Goal: Find specific page/section: Find specific page/section

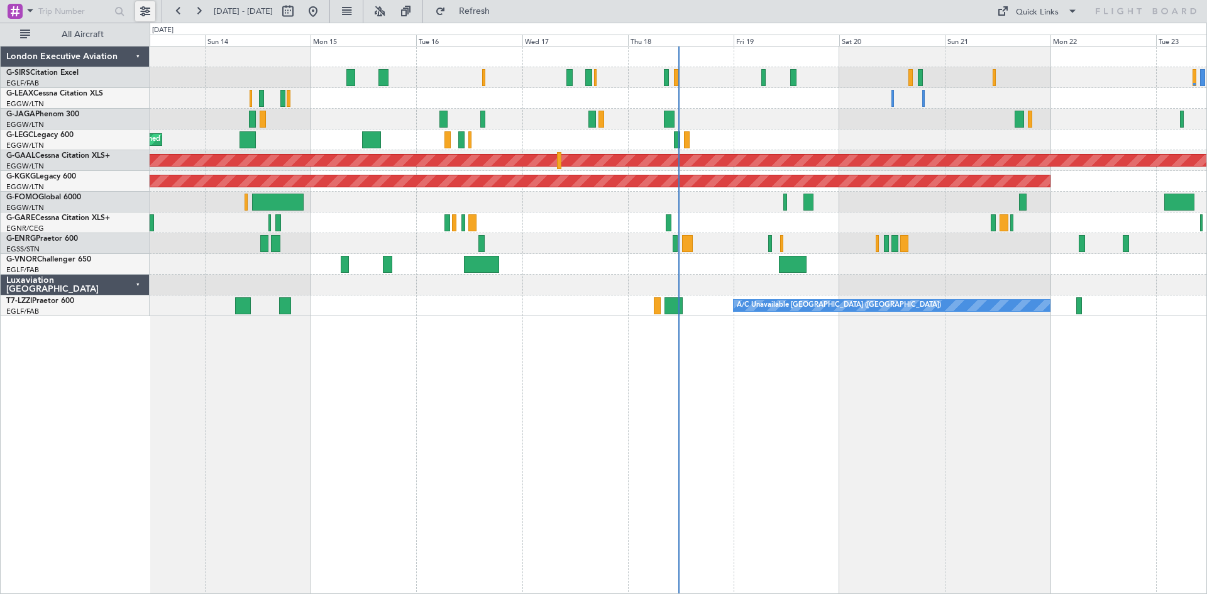
click at [145, 14] on button at bounding box center [145, 11] width 20 height 20
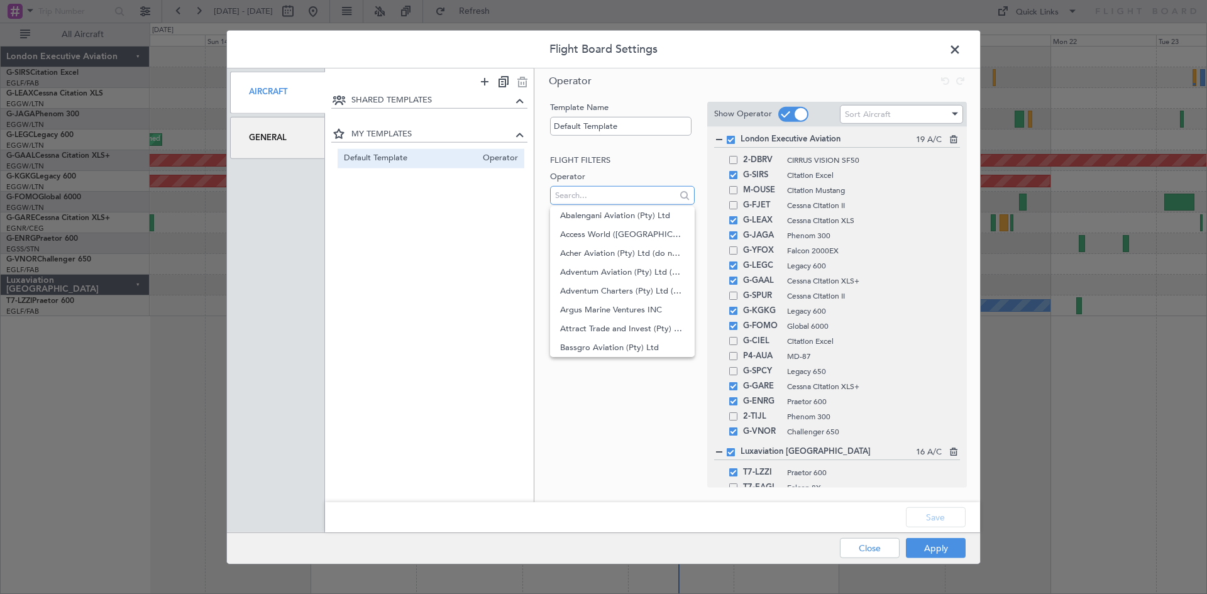
click at [617, 196] on input "text" at bounding box center [615, 195] width 120 height 19
click at [497, 210] on div "SHARED TEMPLATES MY TEMPLATES Default Template Operator" at bounding box center [429, 288] width 209 height 392
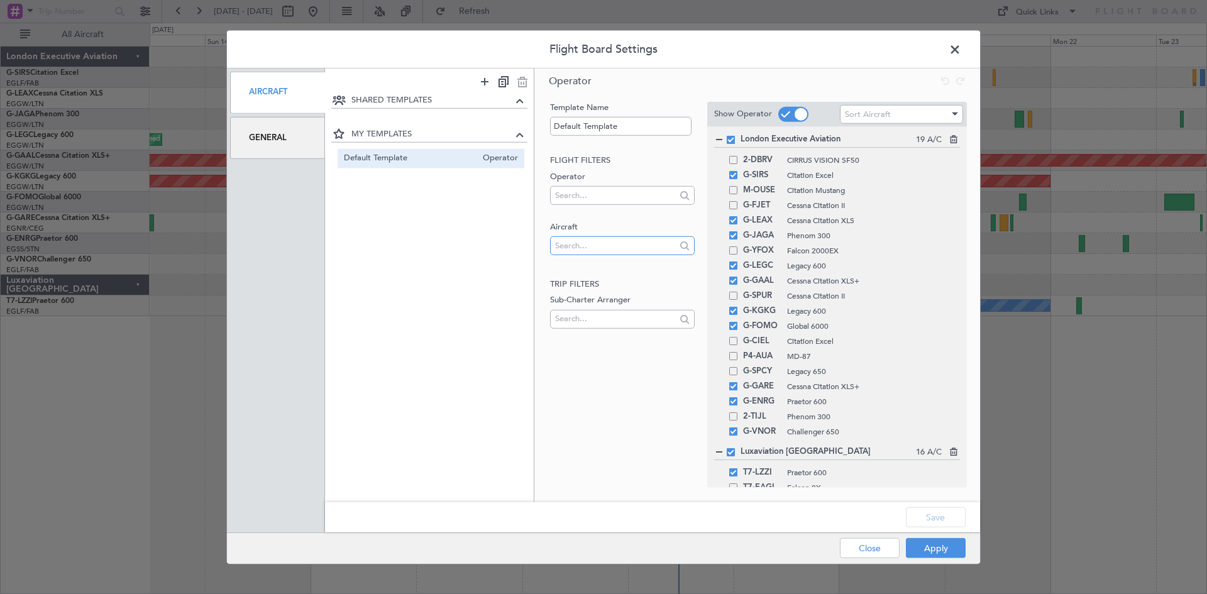
click at [572, 243] on input "text" at bounding box center [615, 245] width 120 height 19
type input "8"
type input "9h-lpz"
click at [587, 264] on span "9H-LPZ" at bounding box center [622, 266] width 124 height 19
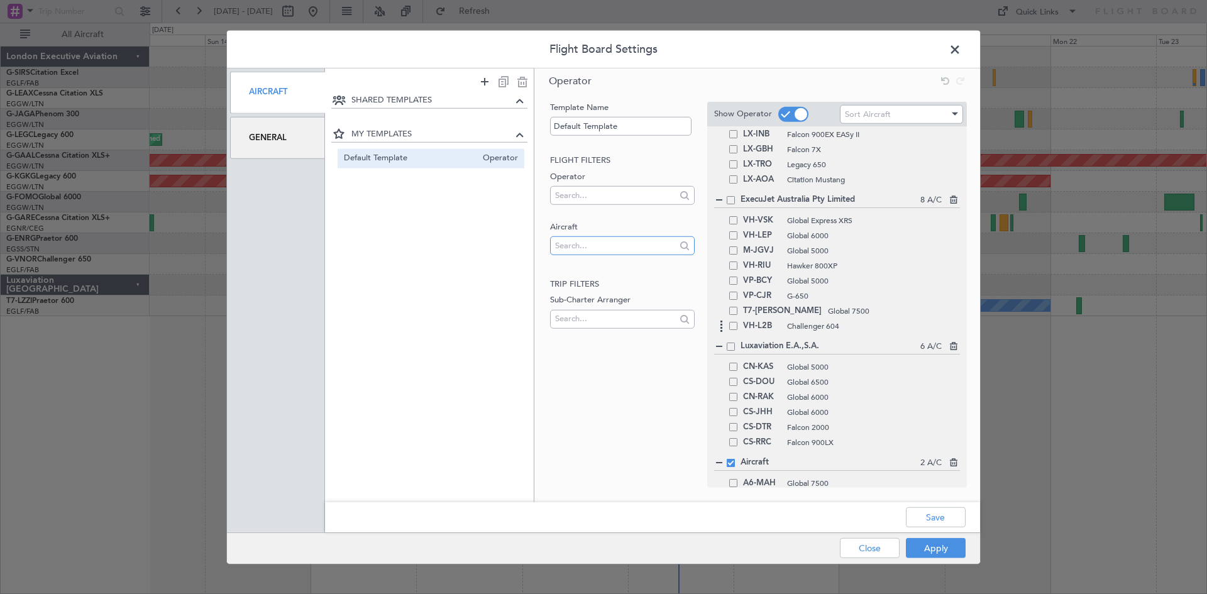
scroll to position [651, 0]
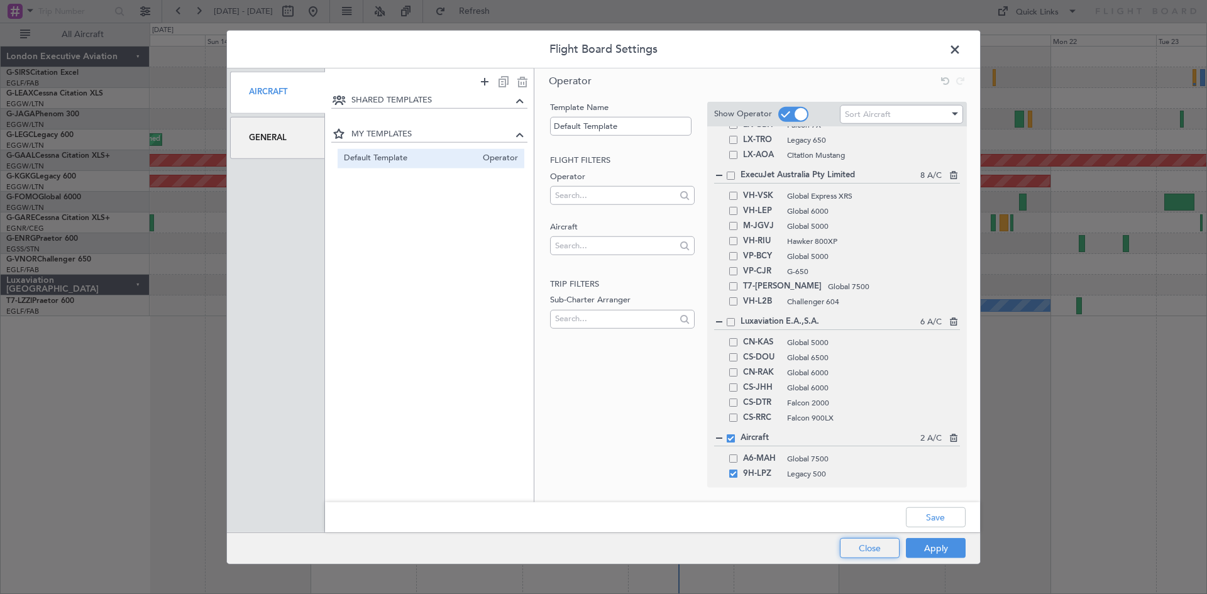
click at [867, 548] on button "Close" at bounding box center [870, 548] width 60 height 20
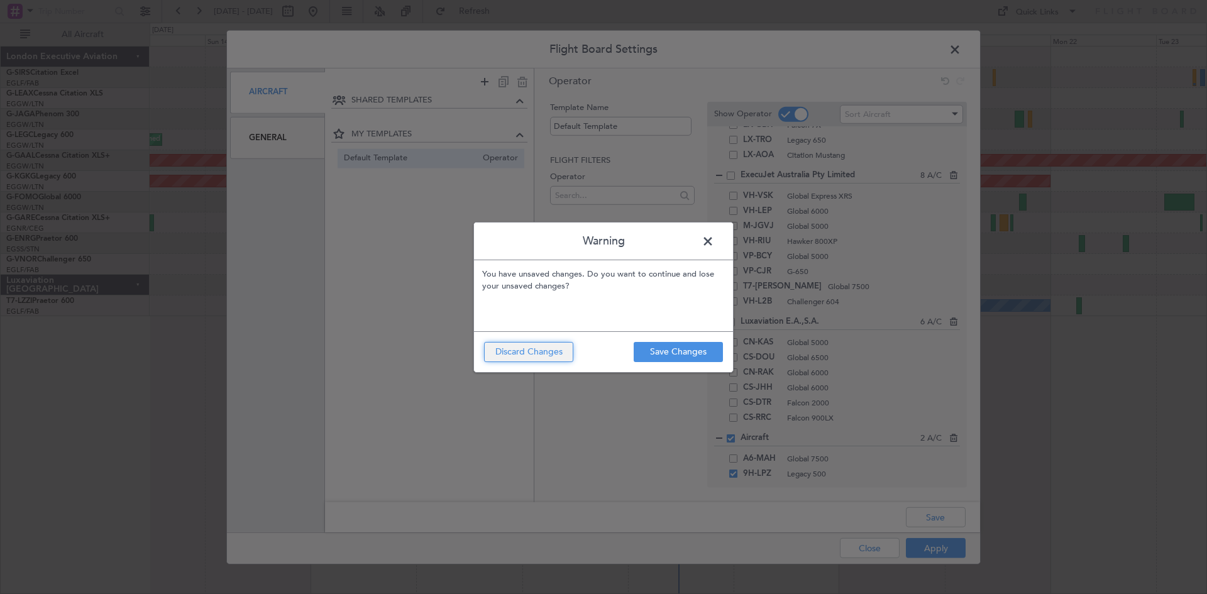
click at [518, 350] on button "Discard Changes" at bounding box center [528, 352] width 89 height 20
